Goal: Information Seeking & Learning: Learn about a topic

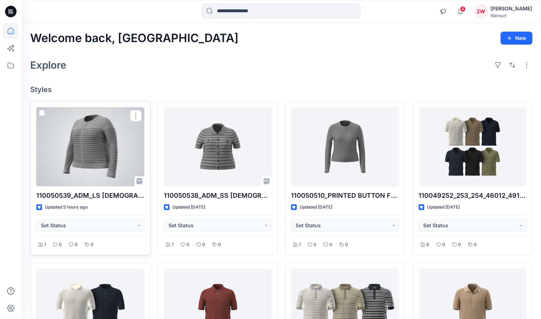
click at [112, 138] on div at bounding box center [90, 146] width 108 height 79
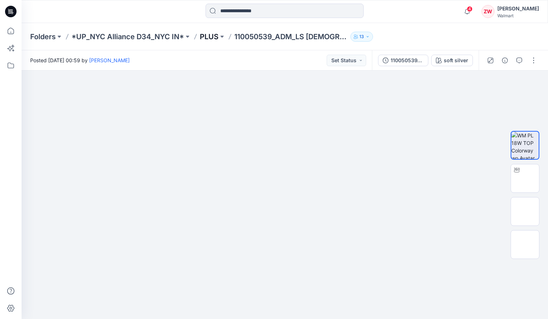
click at [203, 36] on p "PLUS" at bounding box center [209, 37] width 19 height 10
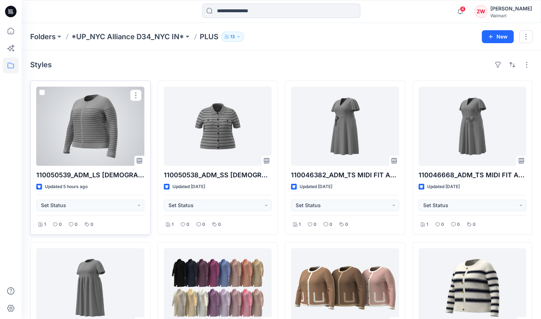
click at [109, 135] on div at bounding box center [90, 126] width 108 height 79
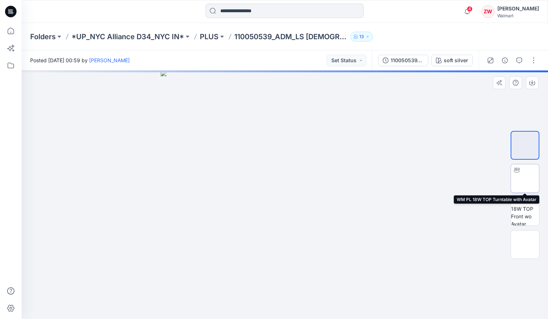
click at [525, 178] on img at bounding box center [525, 178] width 0 height 0
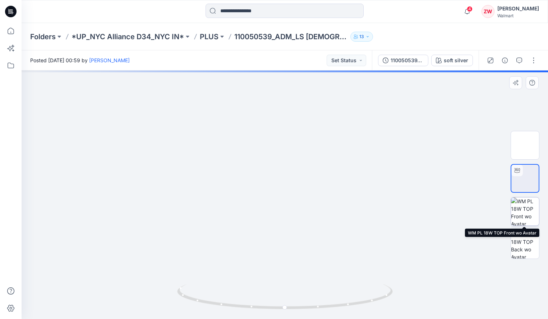
click at [524, 209] on img at bounding box center [525, 211] width 28 height 28
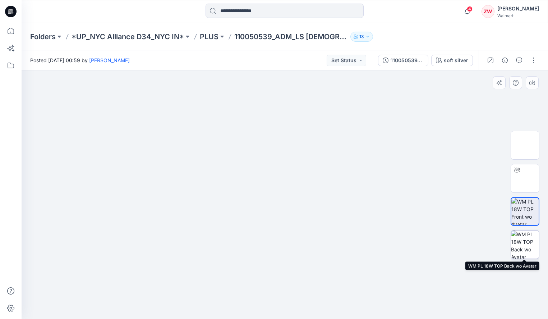
click at [524, 236] on img at bounding box center [525, 244] width 28 height 28
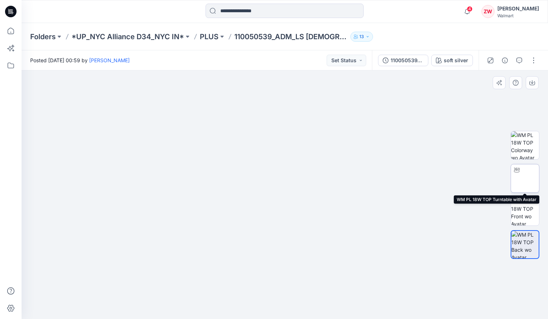
click at [525, 178] on img at bounding box center [525, 178] width 0 height 0
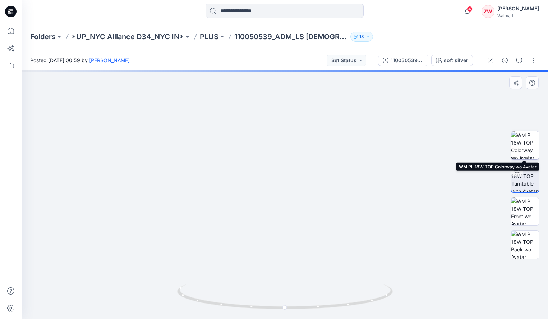
click at [529, 144] on img at bounding box center [525, 145] width 28 height 28
